Goal: Download file/media

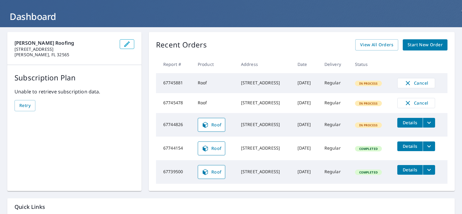
scroll to position [30, 0]
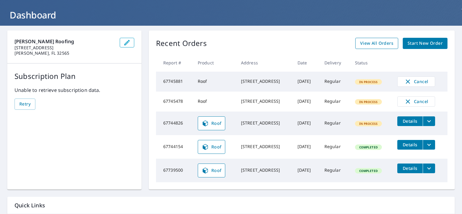
click at [377, 45] on span "View All Orders" at bounding box center [376, 44] width 33 height 8
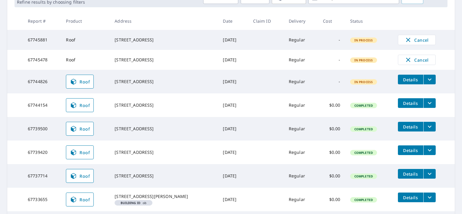
scroll to position [121, 0]
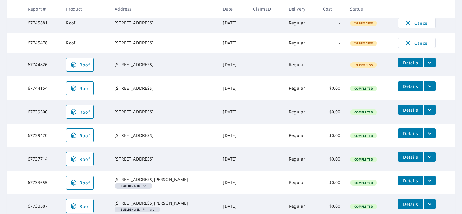
click at [430, 158] on td "Details" at bounding box center [424, 156] width 62 height 19
click at [428, 159] on button "filesDropdownBtn-67737714" at bounding box center [430, 157] width 12 height 10
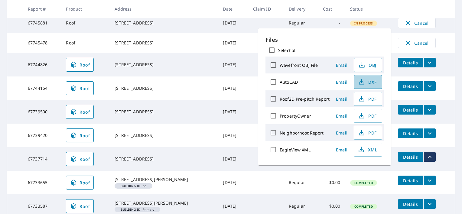
click at [367, 83] on span "DXF" at bounding box center [367, 81] width 19 height 7
click at [334, 169] on td "$0.00" at bounding box center [331, 159] width 27 height 24
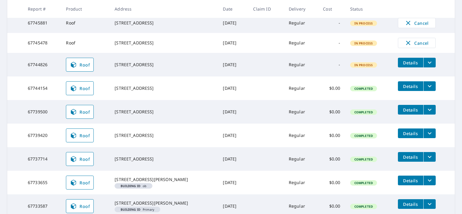
click at [428, 158] on icon "filesDropdownBtn-67737714" at bounding box center [430, 157] width 4 height 2
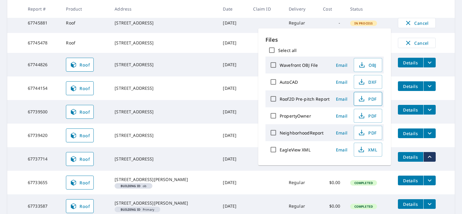
click at [367, 102] on span "PDF" at bounding box center [367, 98] width 19 height 7
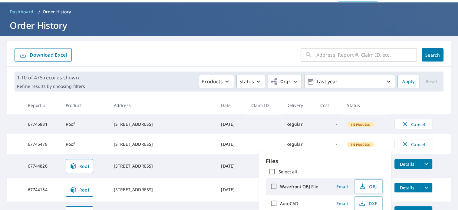
scroll to position [0, 0]
